Goal: Find specific page/section: Find specific page/section

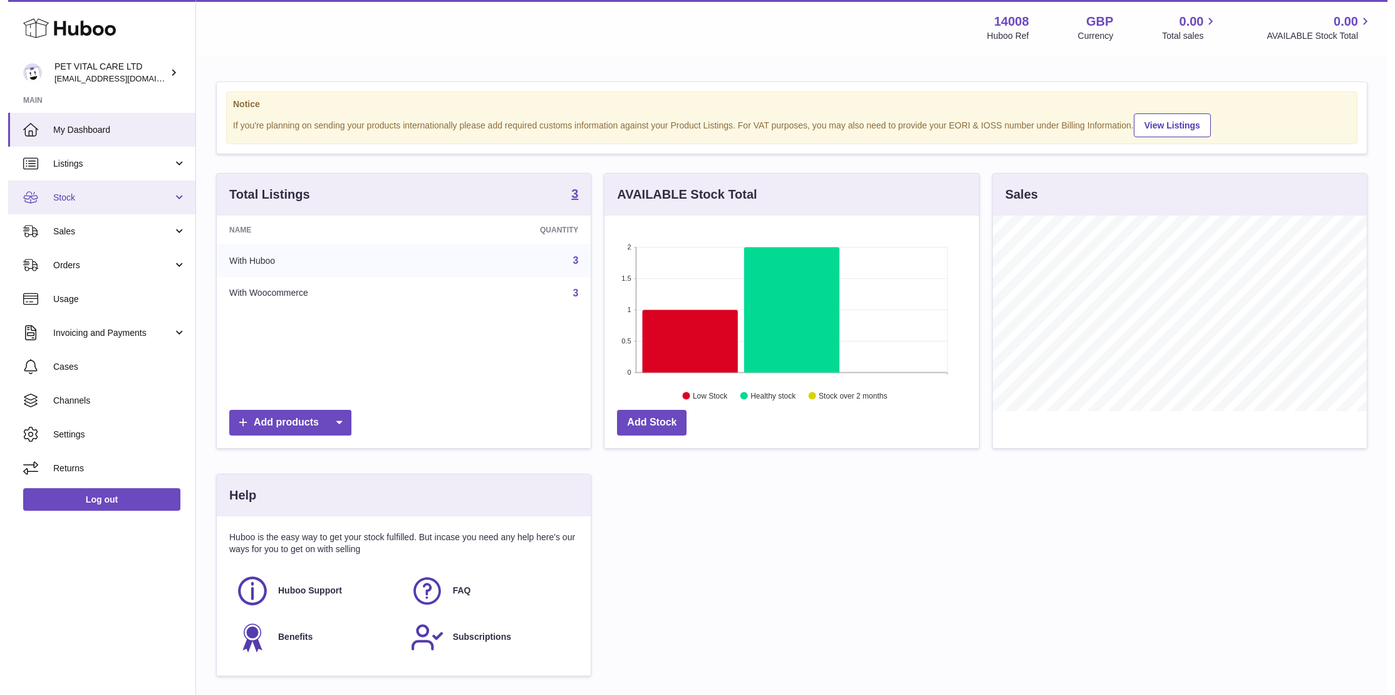
scroll to position [196, 380]
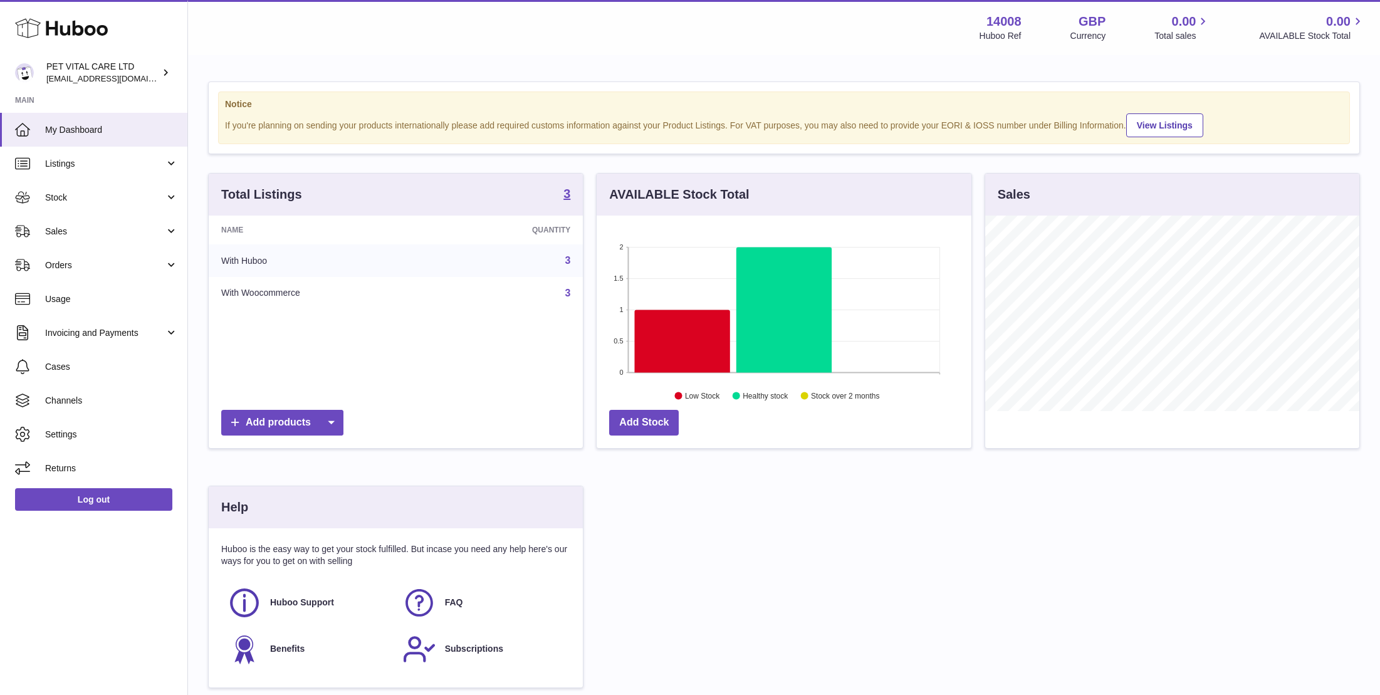
scroll to position [626431, 626253]
click at [71, 194] on span "Stock" at bounding box center [105, 198] width 120 height 12
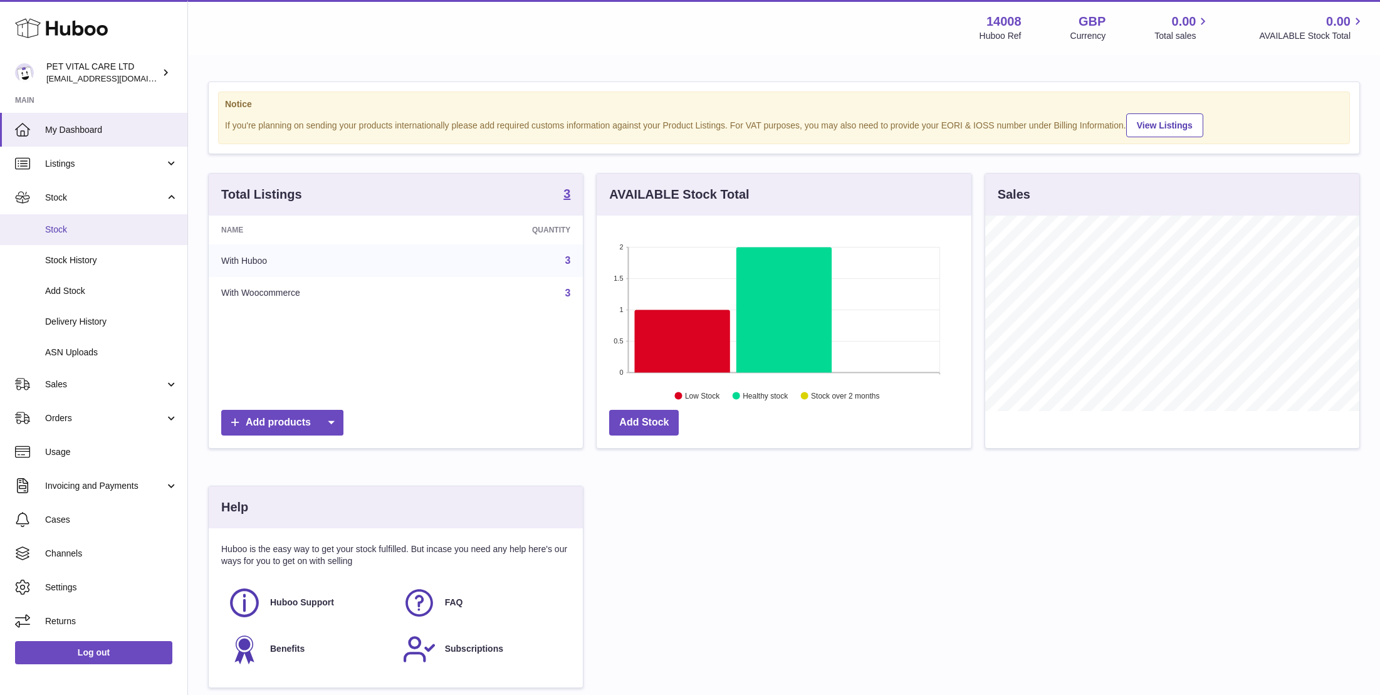
click at [71, 225] on span "Stock" at bounding box center [111, 230] width 133 height 12
